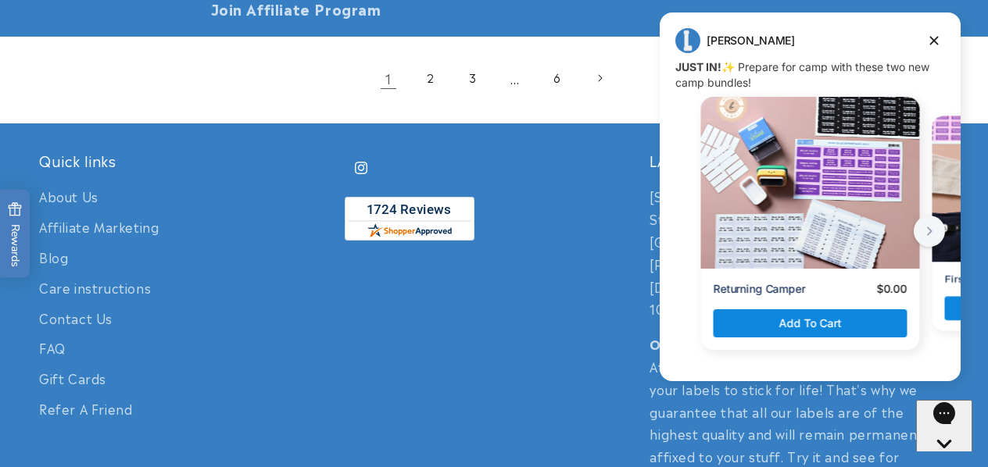
scroll to position [3387, 0]
